Goal: Check status

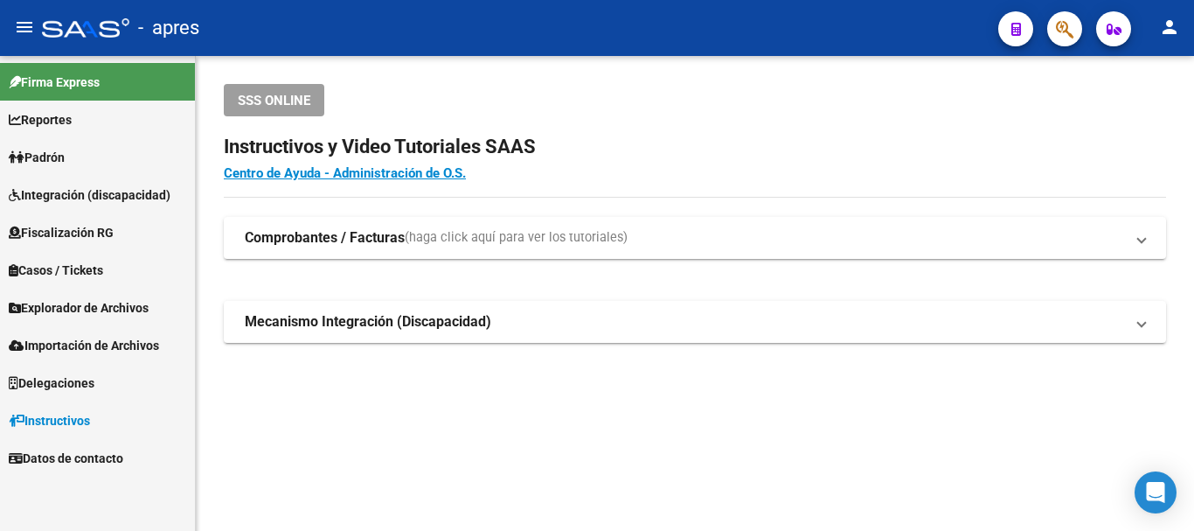
click at [1048, 26] on button "button" at bounding box center [1064, 28] width 35 height 35
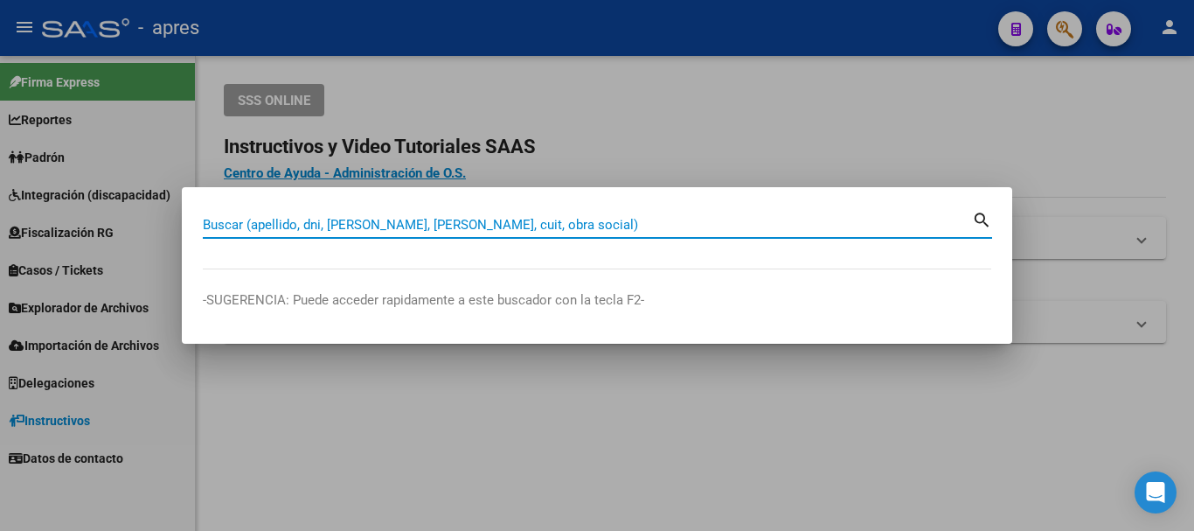
paste input "27927440453"
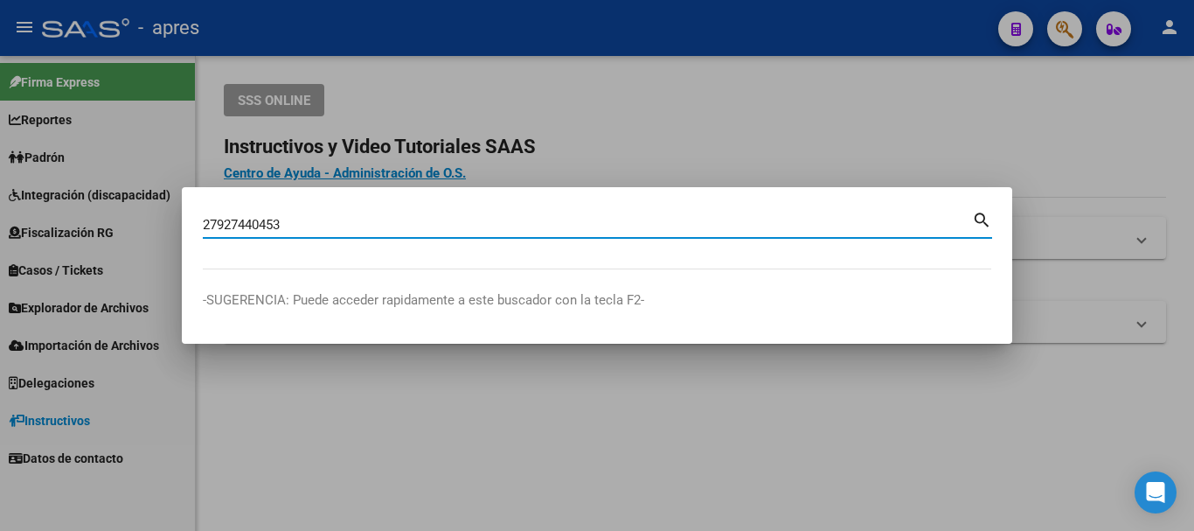
type input "27927440453"
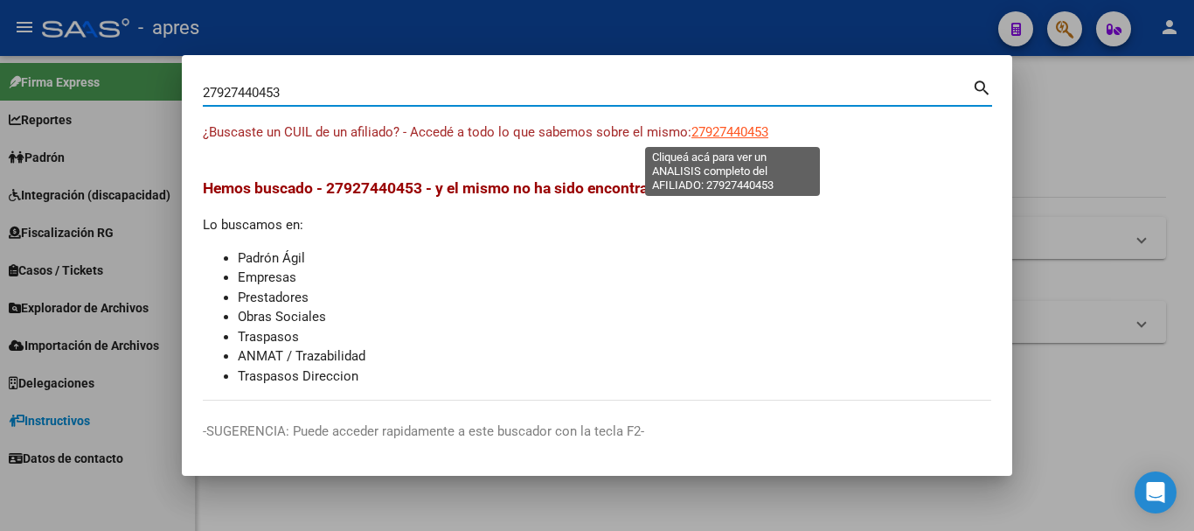
click at [713, 132] on span "27927440453" at bounding box center [730, 132] width 77 height 16
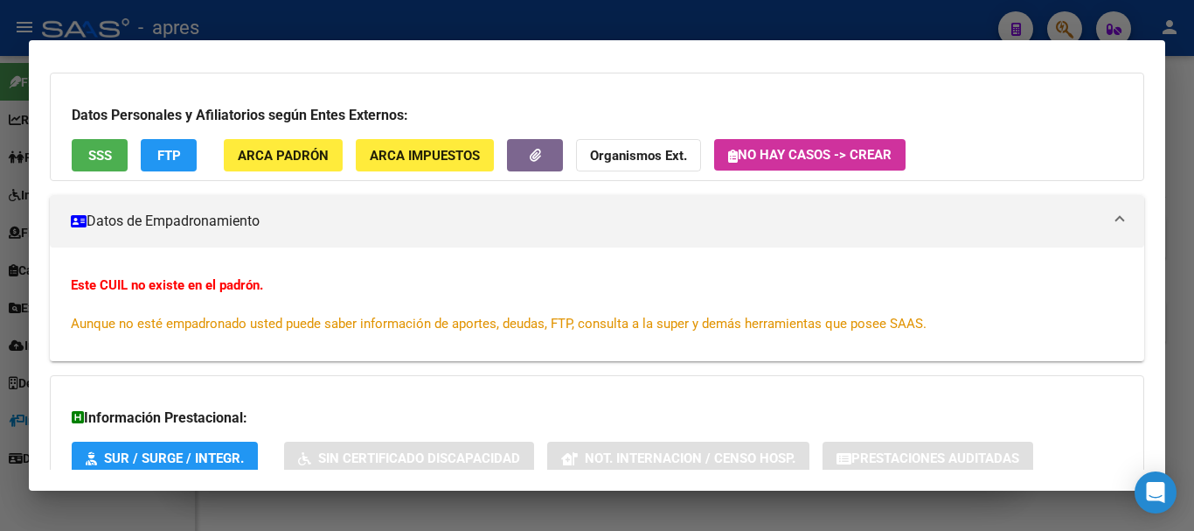
scroll to position [205, 0]
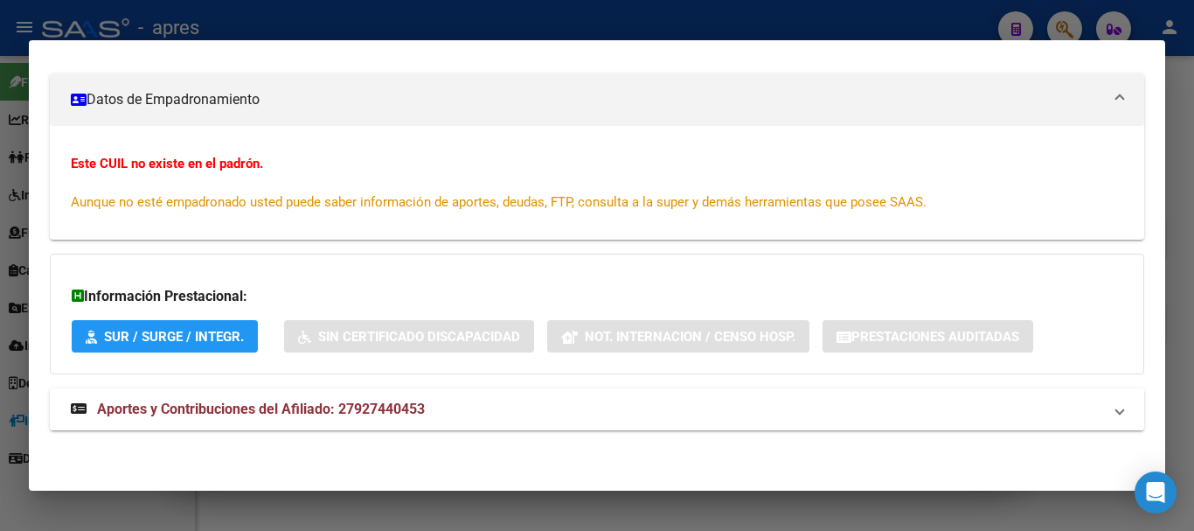
click at [393, 416] on span "Aportes y Contribuciones del Afiliado: 27927440453" at bounding box center [261, 408] width 328 height 17
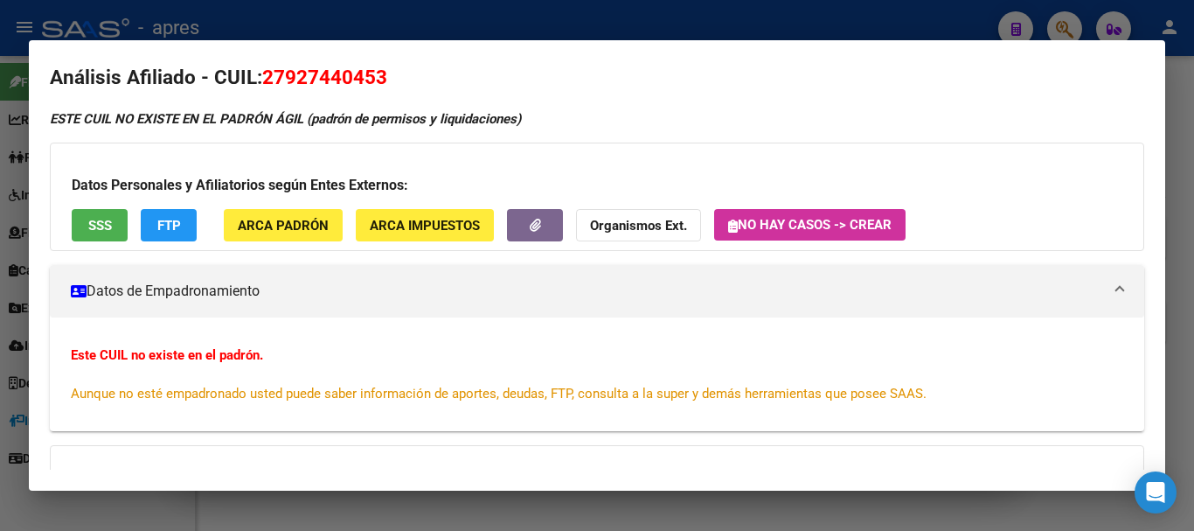
scroll to position [0, 0]
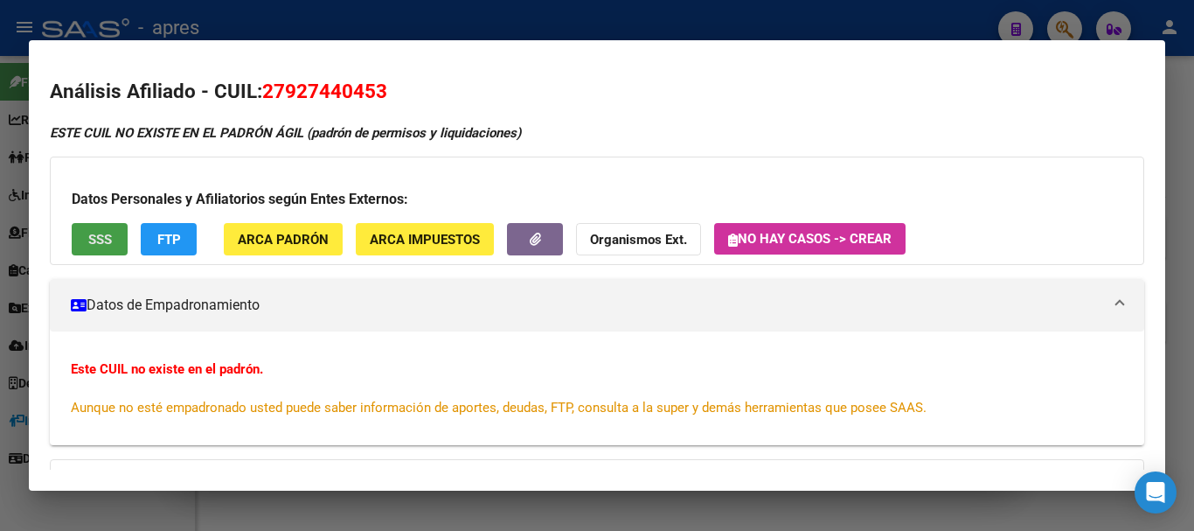
click at [103, 232] on span "SSS" at bounding box center [100, 240] width 24 height 16
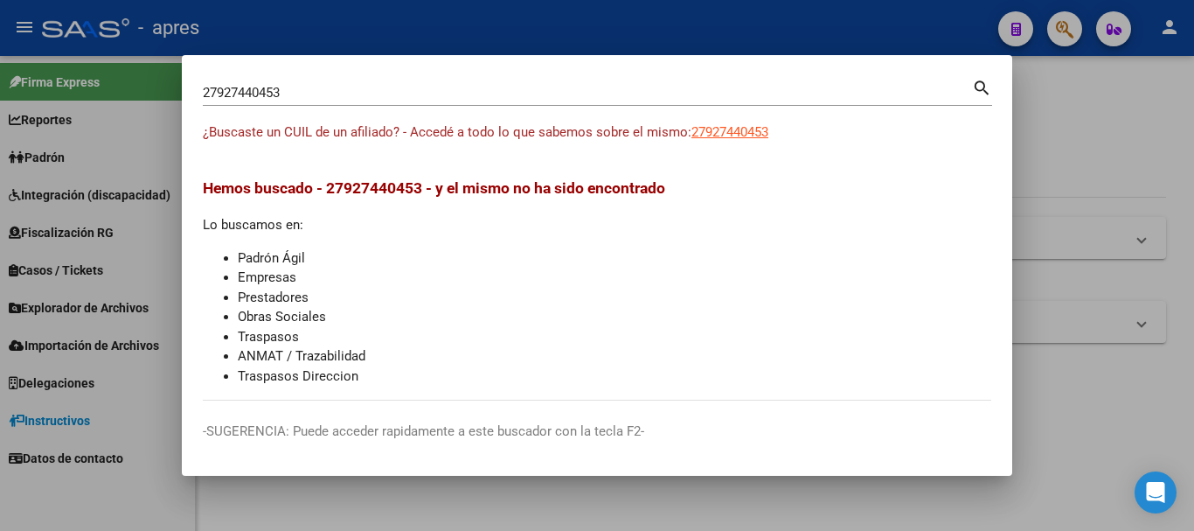
click at [1064, 31] on div at bounding box center [597, 265] width 1194 height 531
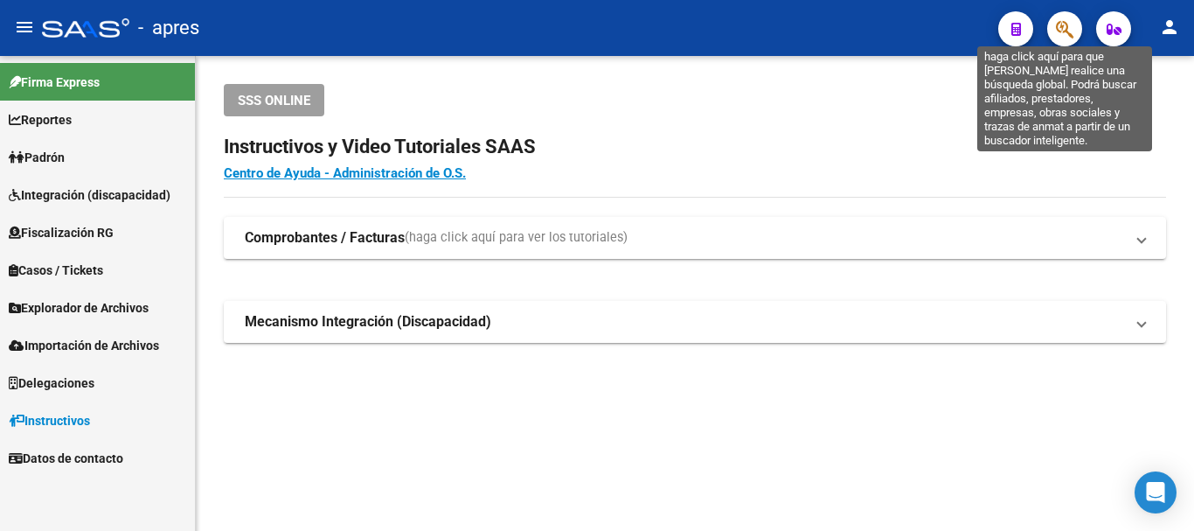
click at [1064, 31] on icon "button" at bounding box center [1064, 29] width 17 height 20
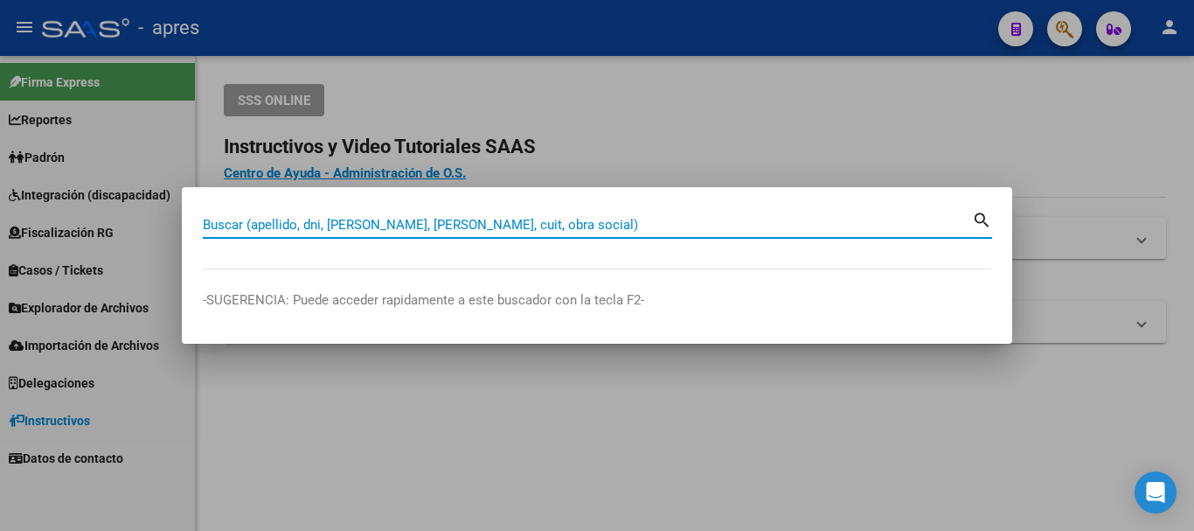
paste input "20273853643"
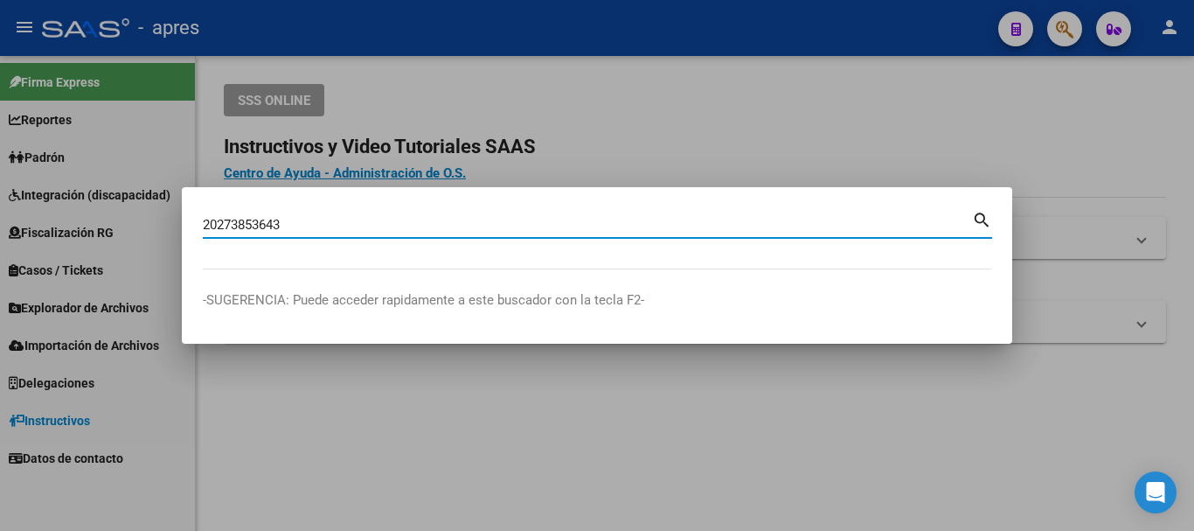
type input "20273853643"
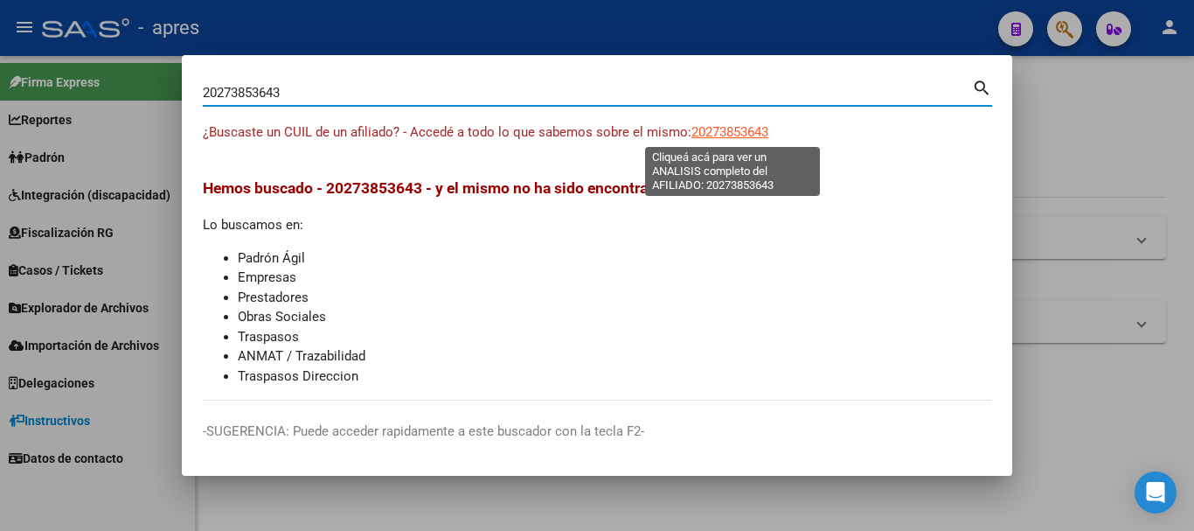
click at [745, 137] on span "20273853643" at bounding box center [730, 132] width 77 height 16
type textarea "20273853643"
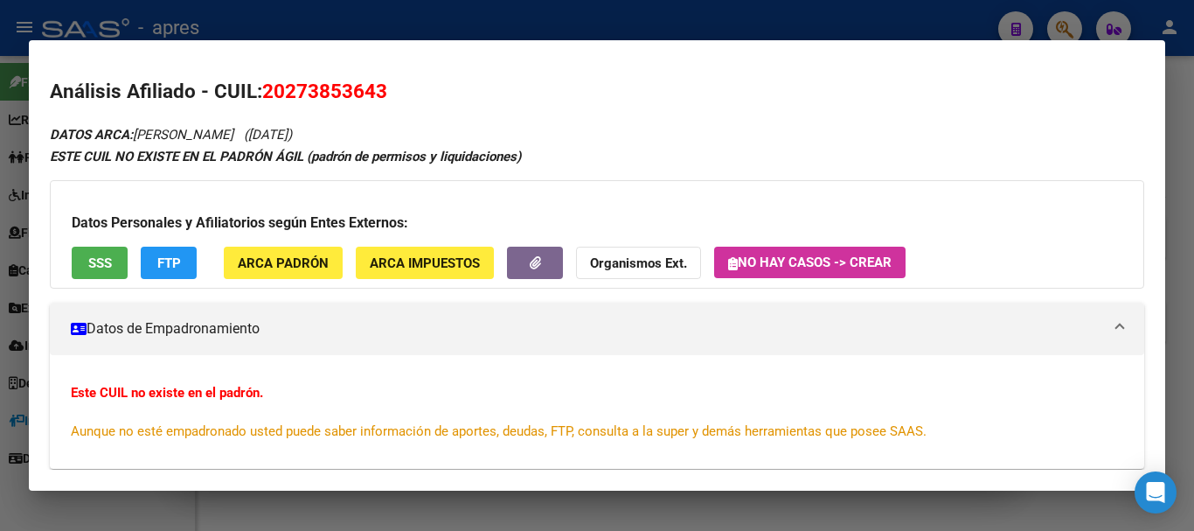
click at [94, 268] on span "SSS" at bounding box center [100, 263] width 24 height 16
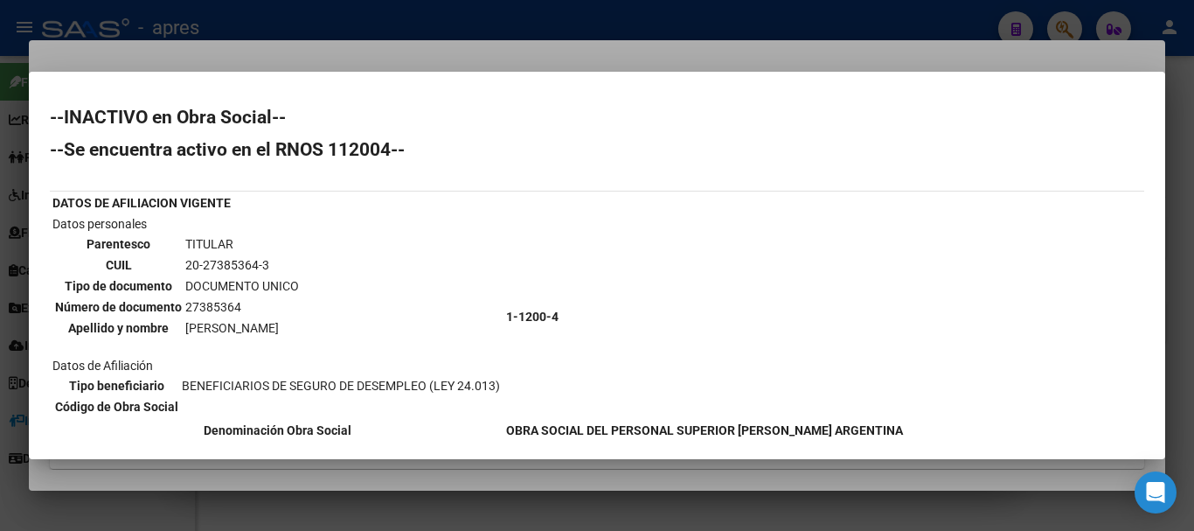
drag, startPoint x: 199, startPoint y: 258, endPoint x: 241, endPoint y: 253, distance: 42.3
click at [241, 253] on tbody "Parentesco TITULAR CUIL 20-27385364-3 Tipo de documento DOCUMENTO UNICO Número …" at bounding box center [177, 285] width 246 height 103
click at [241, 253] on td "TITULAR" at bounding box center [241, 243] width 115 height 19
